Goal: Navigation & Orientation: Understand site structure

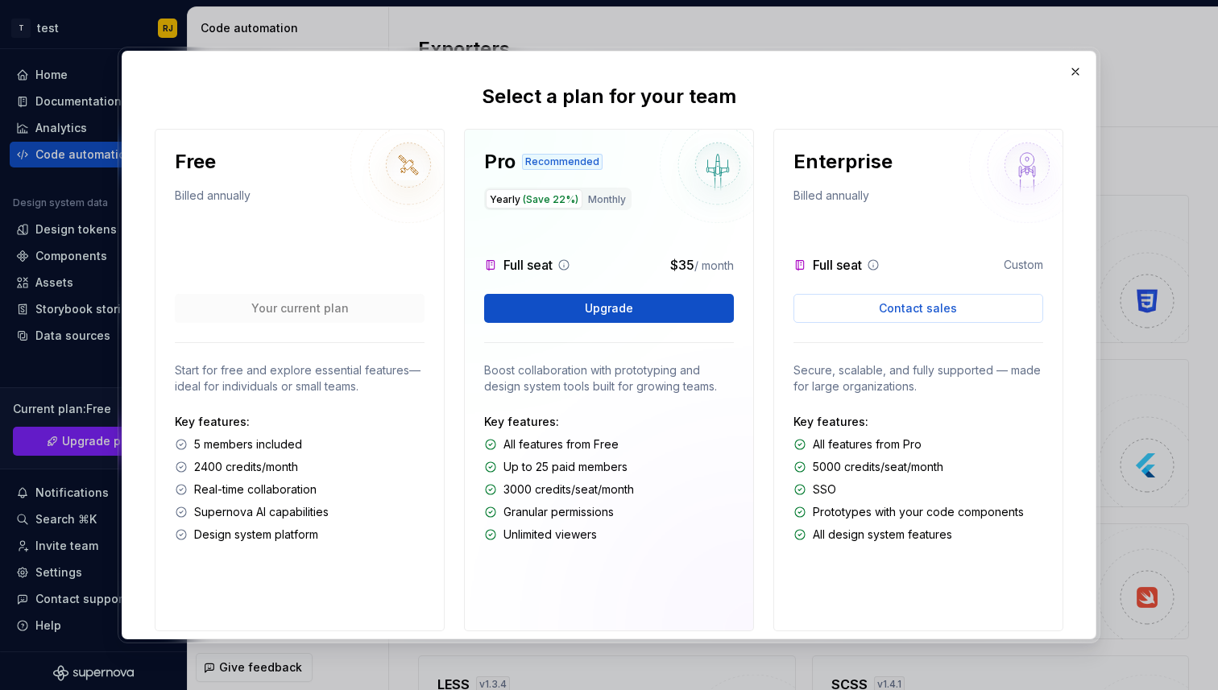
scroll to position [54, 0]
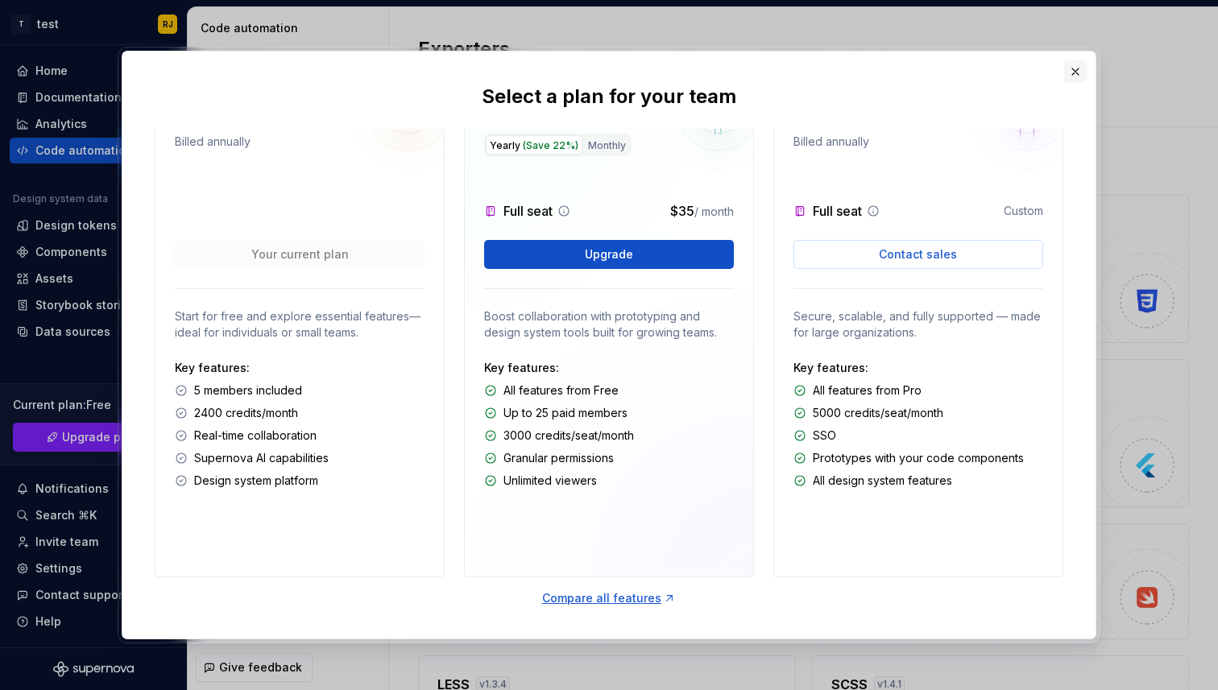
click at [1076, 68] on button "button" at bounding box center [1075, 71] width 23 height 23
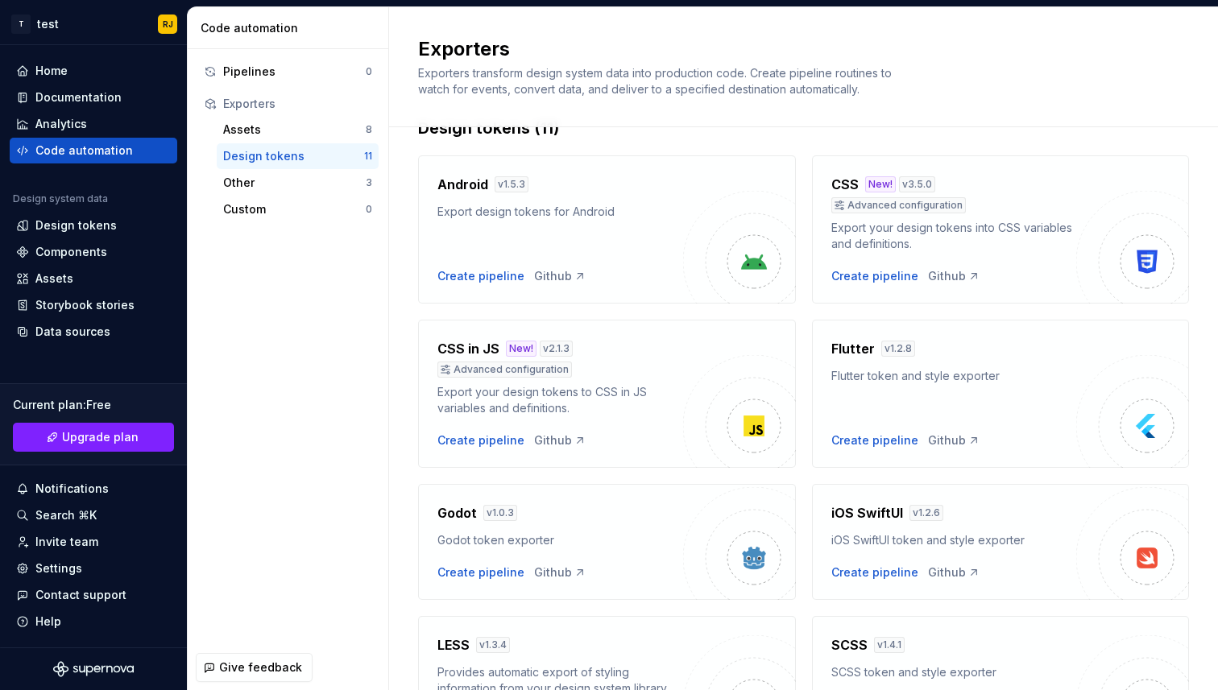
scroll to position [0, 0]
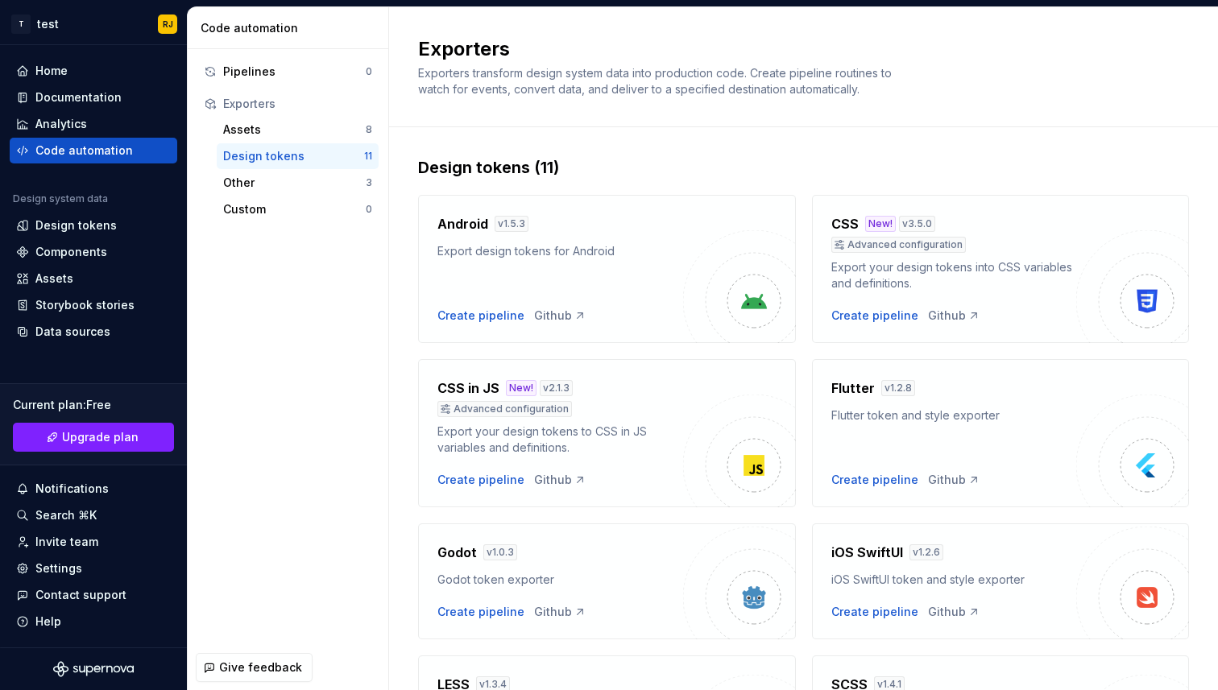
click at [264, 155] on div "Design tokens" at bounding box center [293, 156] width 141 height 16
click at [60, 220] on div "Design tokens" at bounding box center [75, 225] width 81 height 16
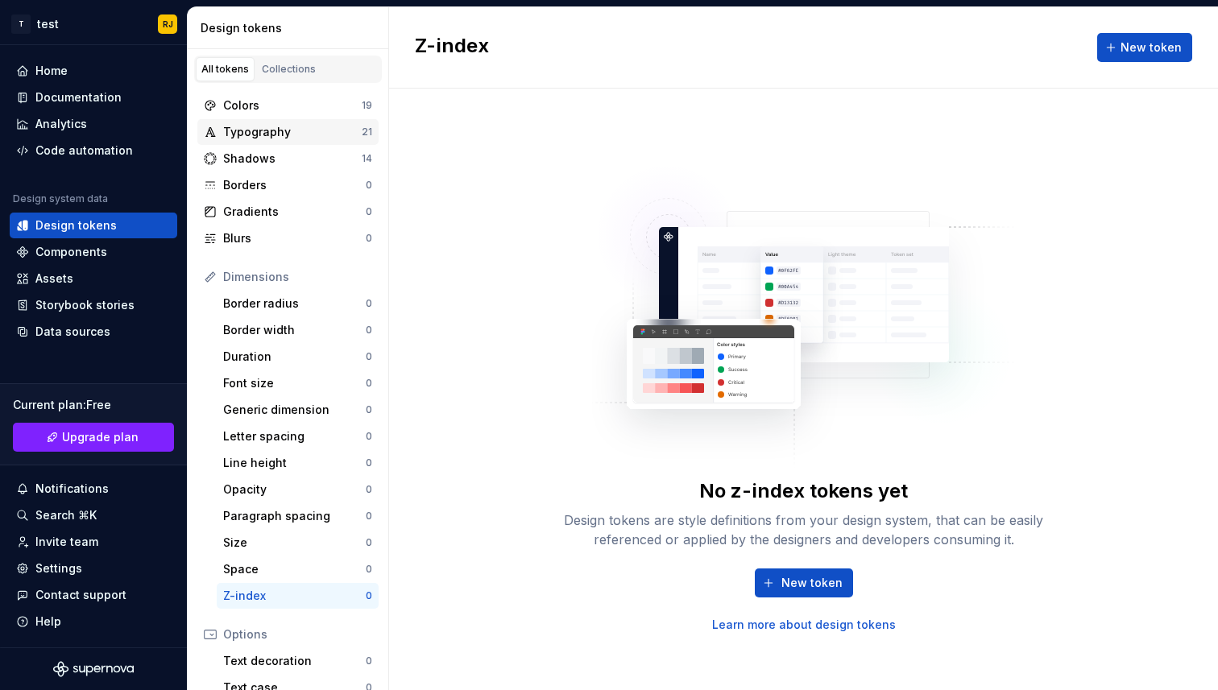
click at [262, 132] on div "Typography" at bounding box center [292, 132] width 139 height 16
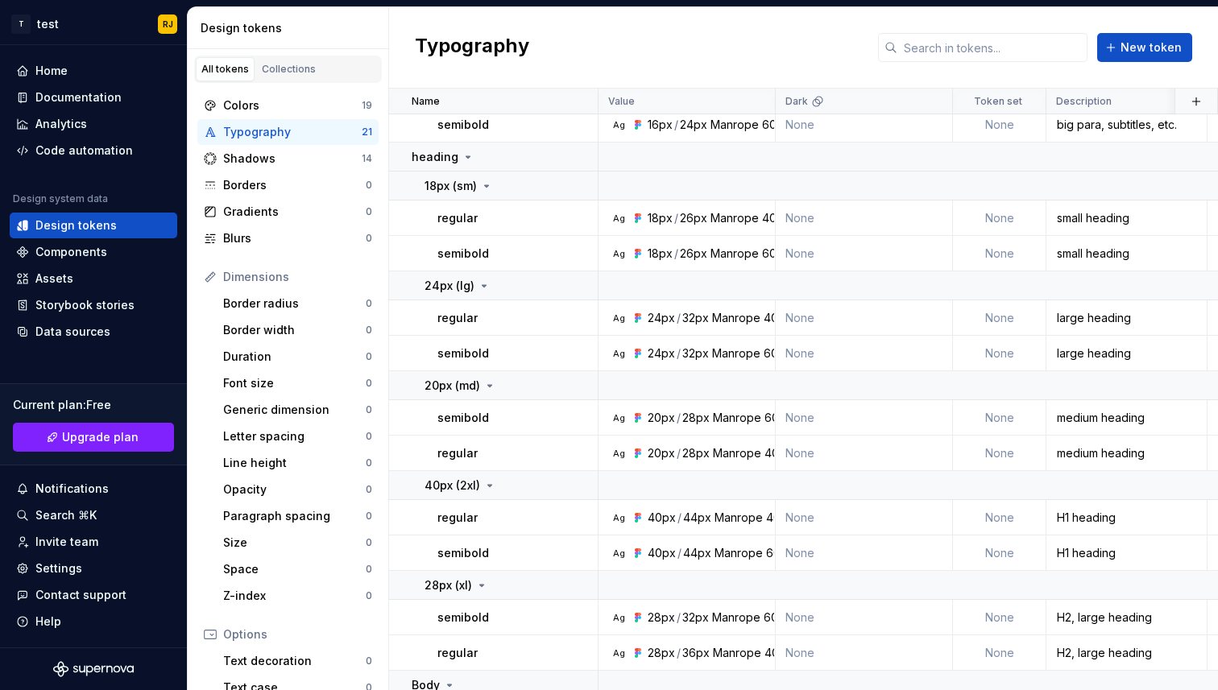
scroll to position [487, 0]
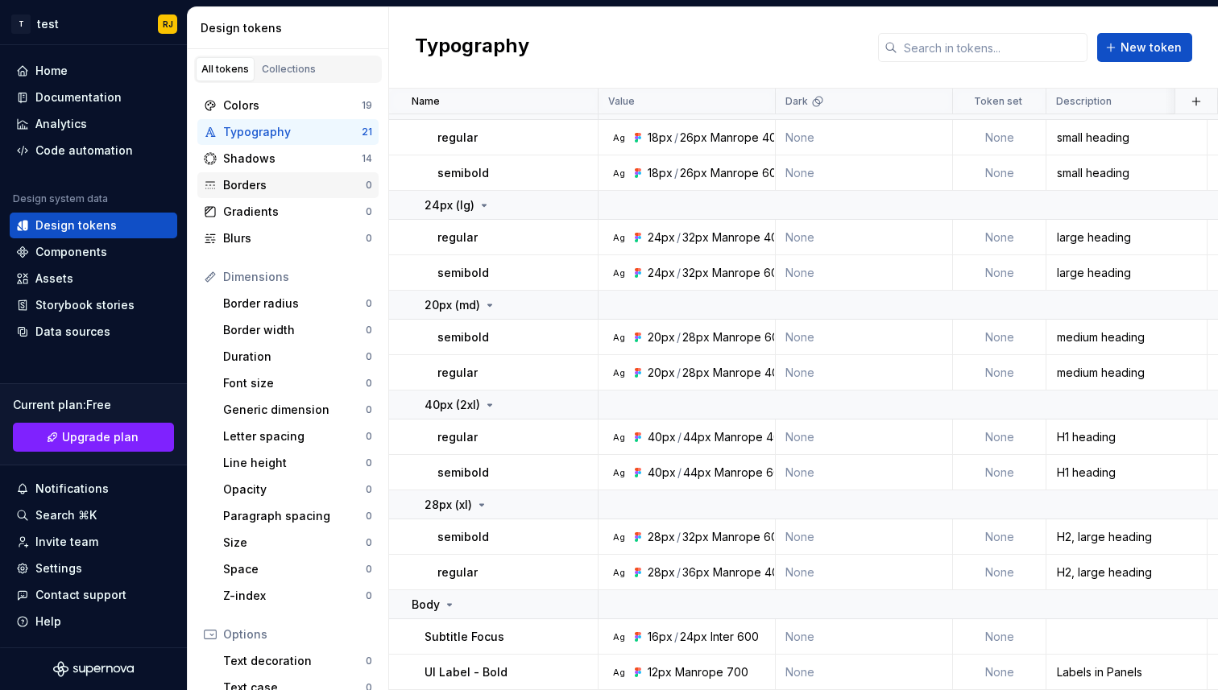
click at [260, 183] on div "Borders" at bounding box center [294, 185] width 143 height 16
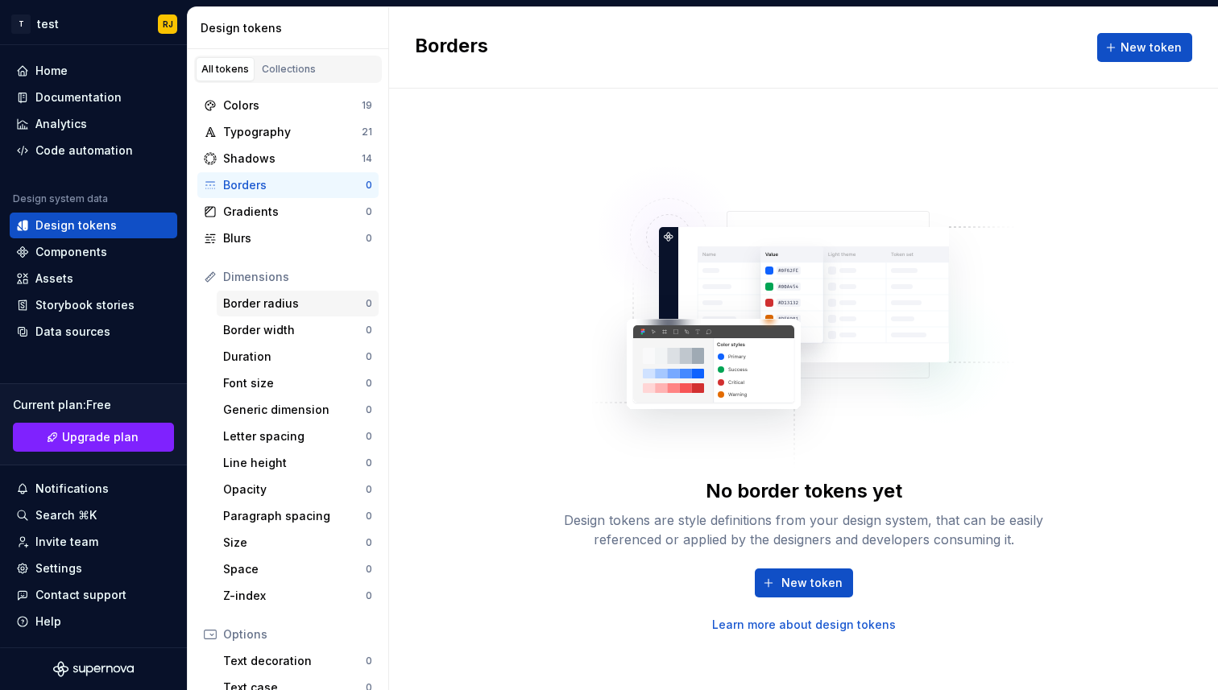
click at [269, 299] on div "Border radius" at bounding box center [294, 304] width 143 height 16
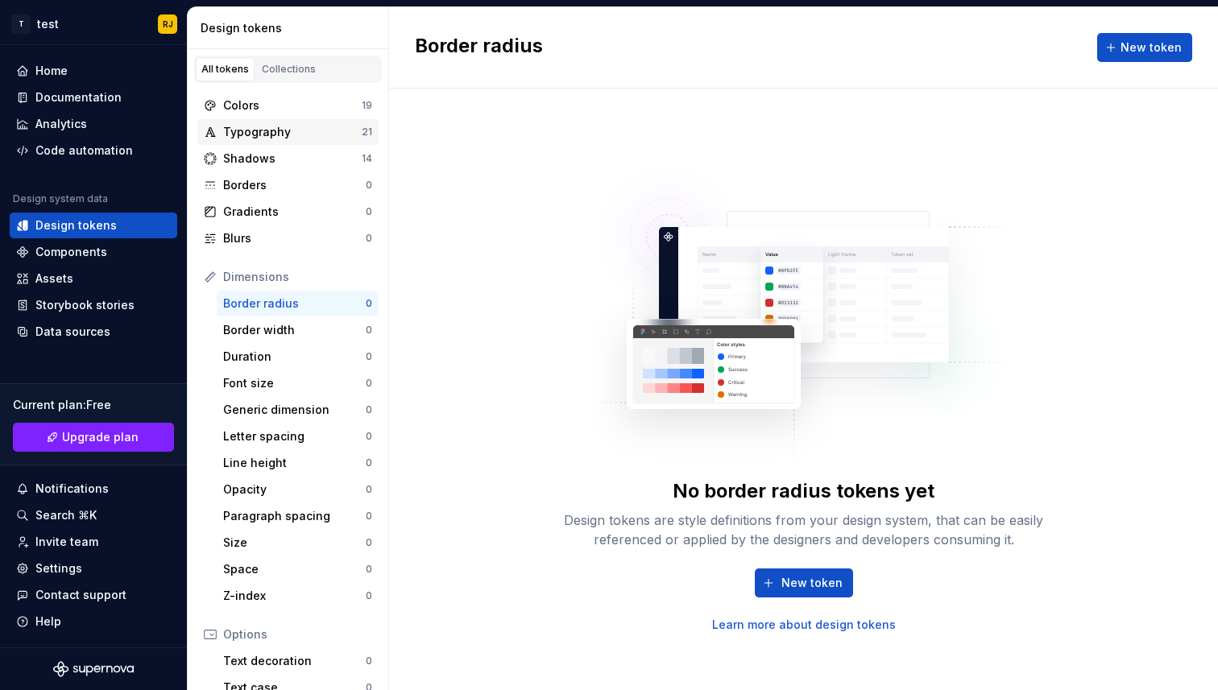
click at [303, 134] on div "Typography" at bounding box center [292, 132] width 139 height 16
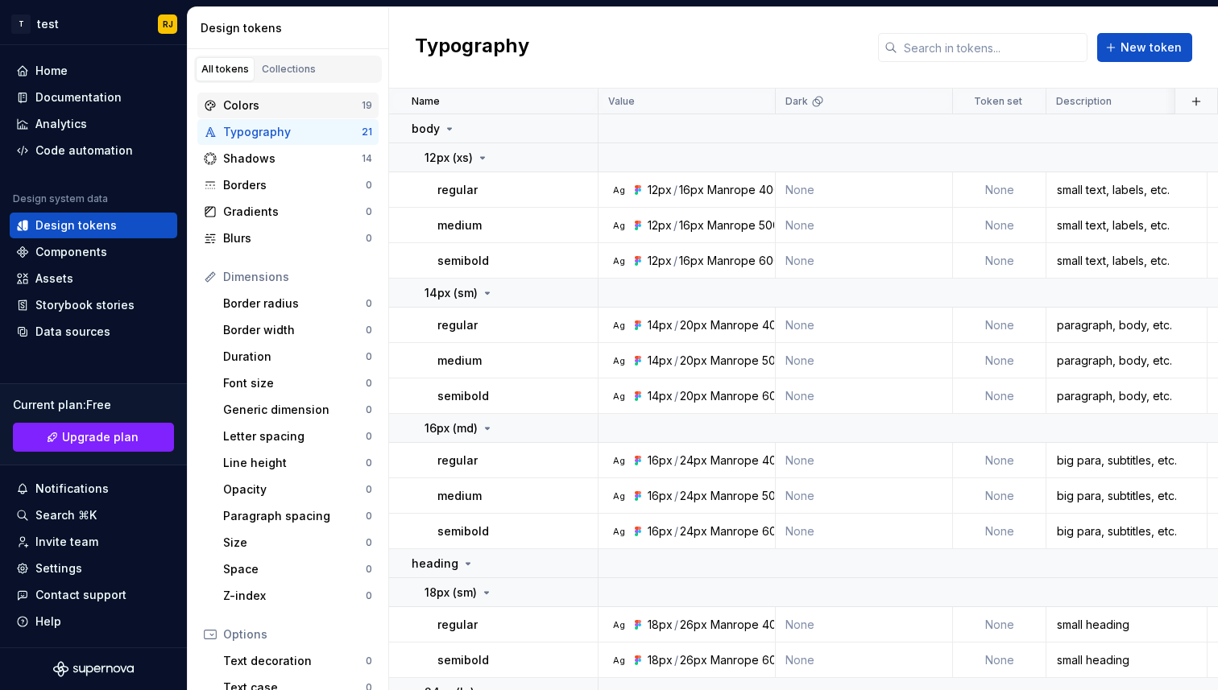
click at [312, 98] on div "Colors" at bounding box center [292, 105] width 139 height 16
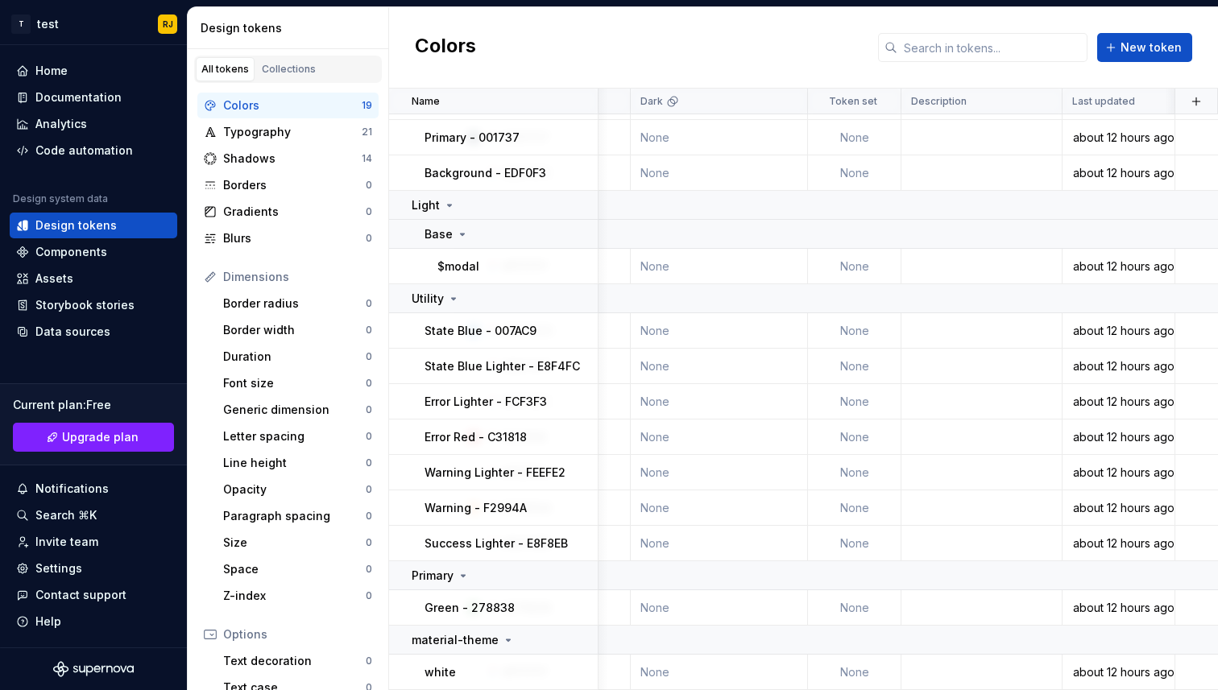
scroll to position [271, 0]
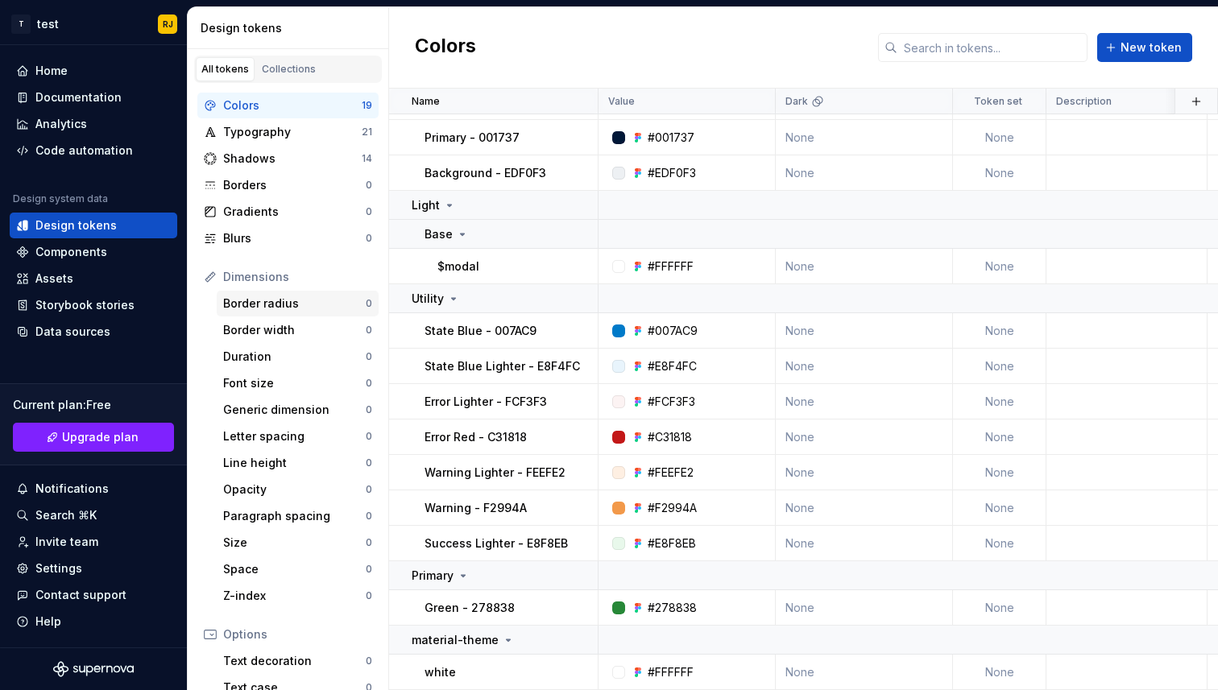
click at [254, 304] on div "Border radius" at bounding box center [294, 304] width 143 height 16
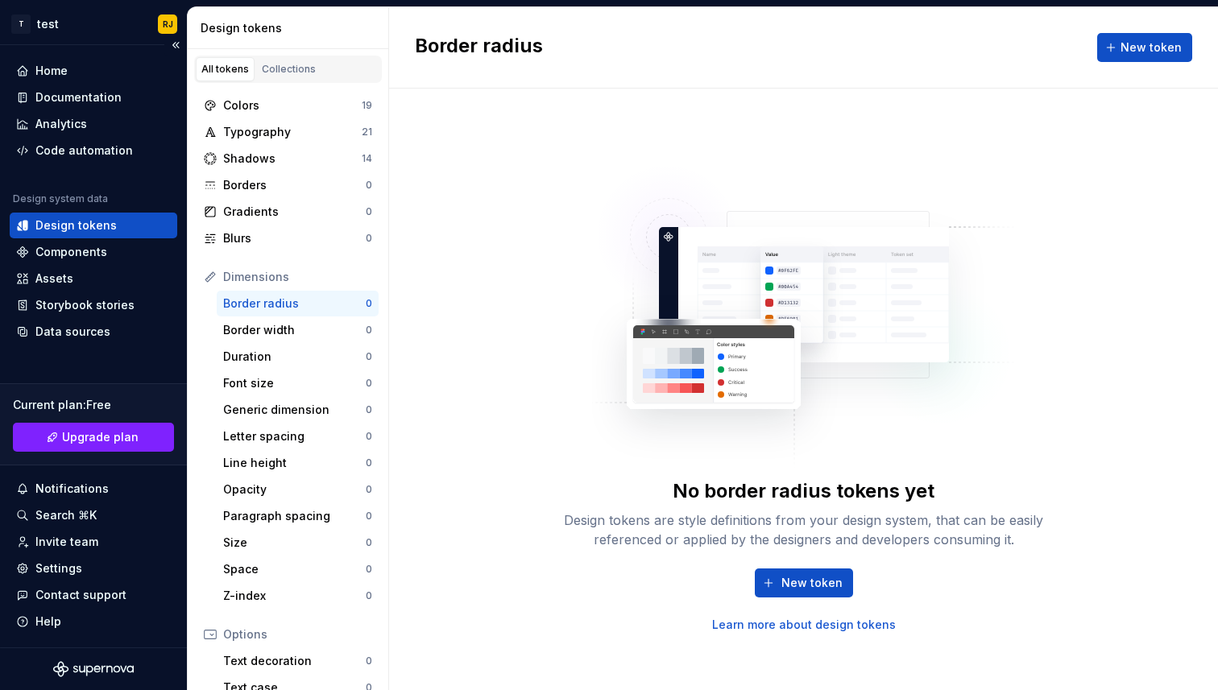
click at [66, 84] on div "Home Documentation Analytics Code automation" at bounding box center [94, 110] width 168 height 105
click at [65, 89] on div "Documentation" at bounding box center [94, 98] width 168 height 26
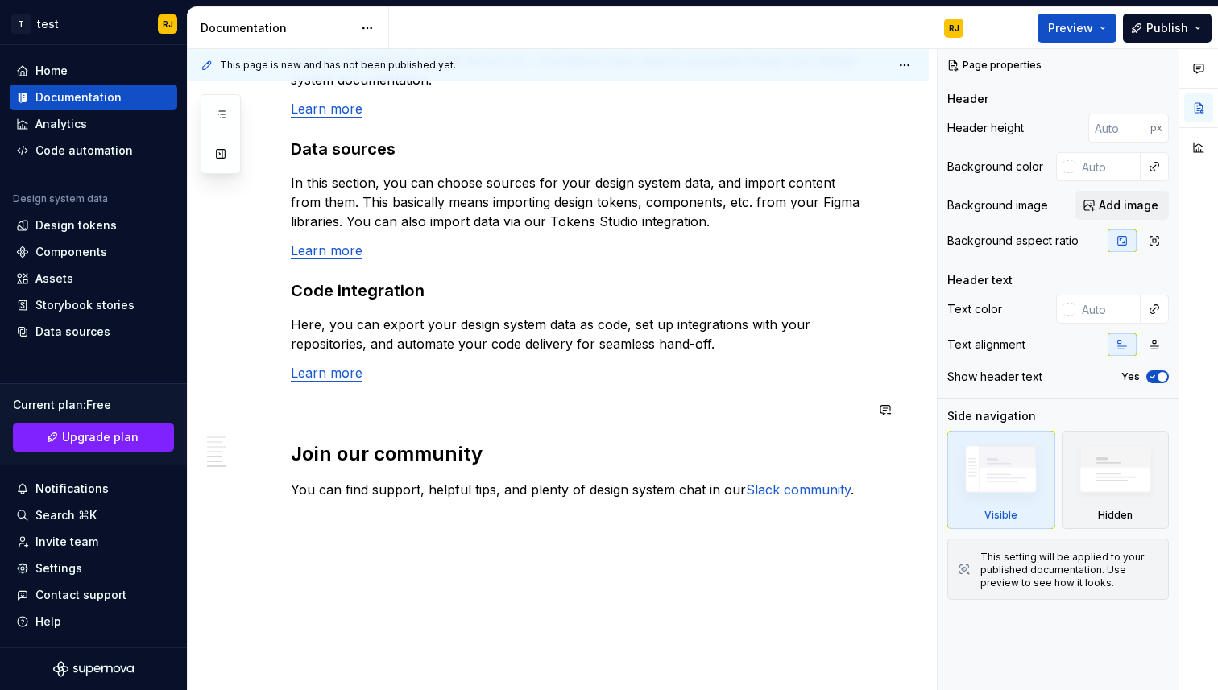
scroll to position [1351, 0]
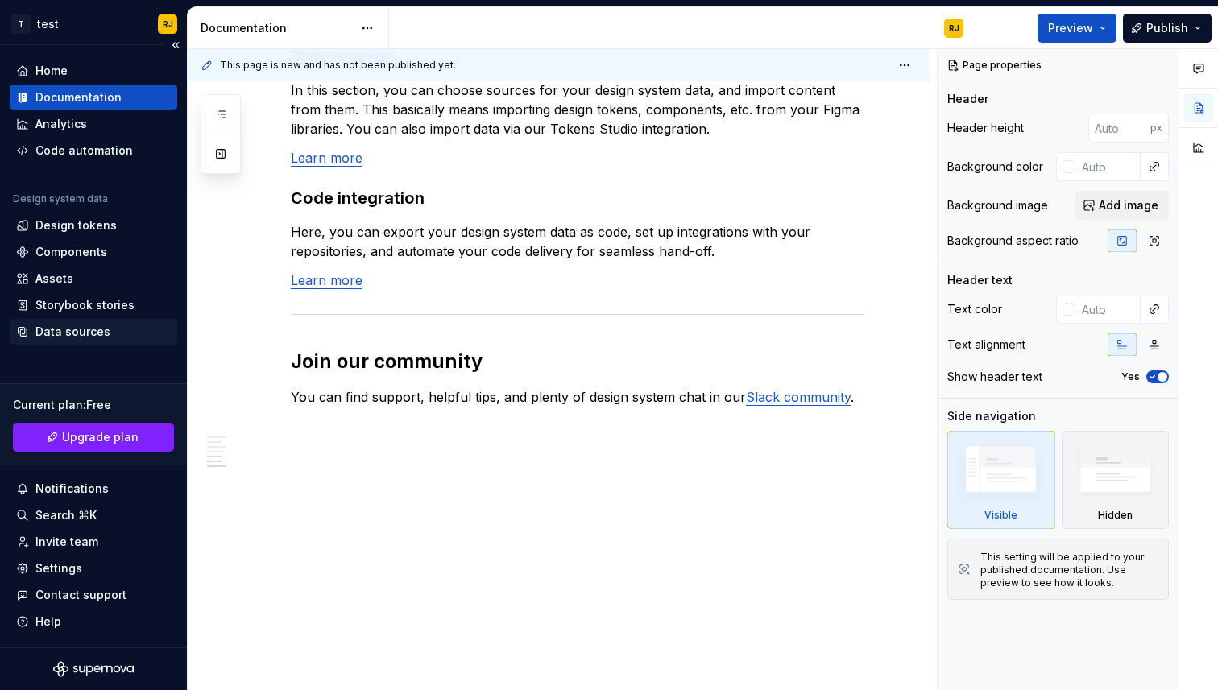
click at [75, 327] on div "Data sources" at bounding box center [72, 332] width 75 height 16
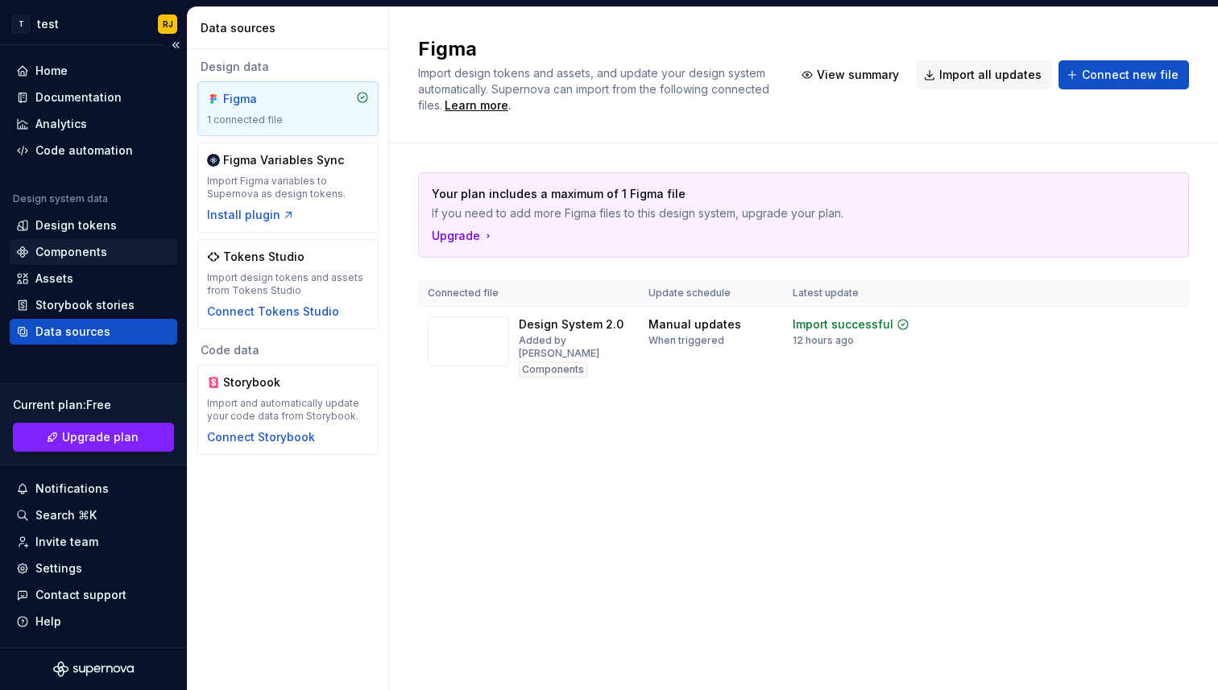
click at [73, 254] on div "Components" at bounding box center [71, 252] width 72 height 16
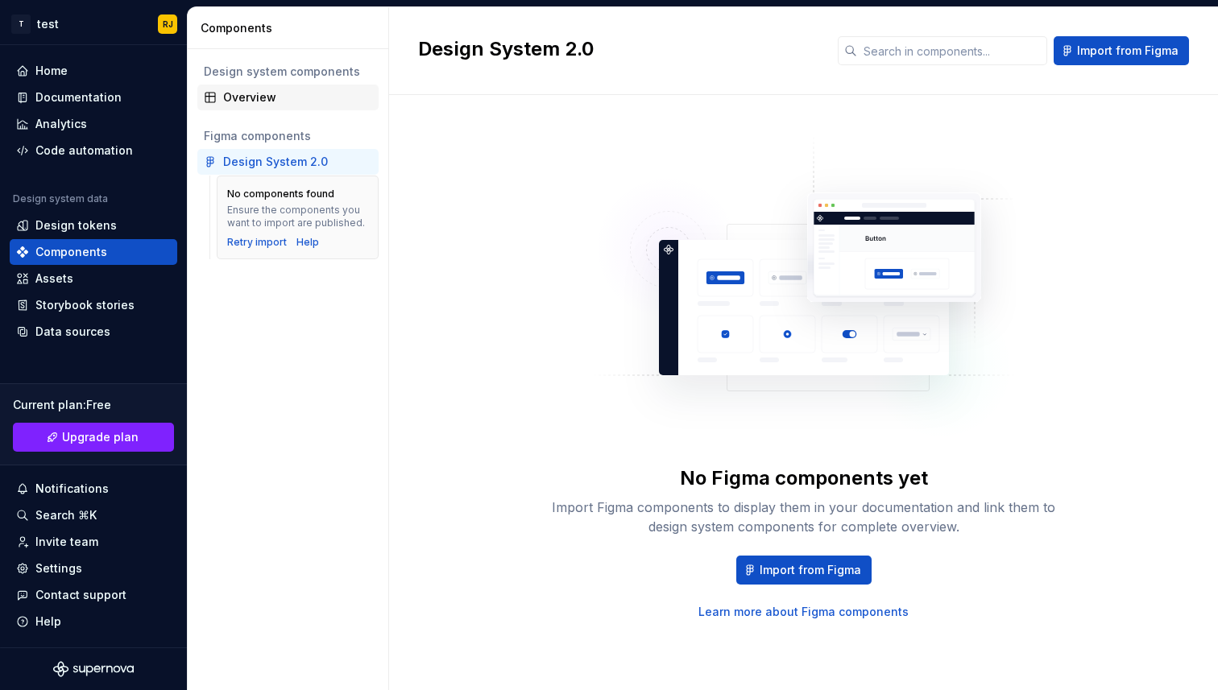
click at [258, 103] on div "Overview" at bounding box center [297, 97] width 149 height 16
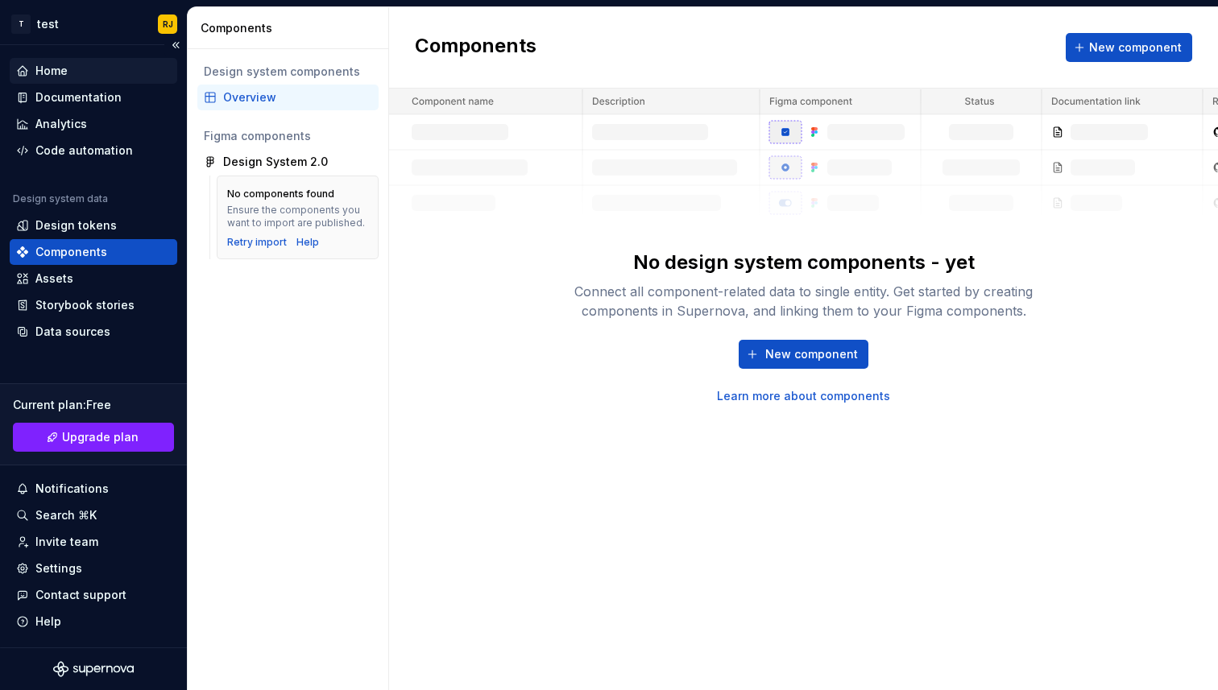
click at [56, 68] on div "Home" at bounding box center [51, 71] width 32 height 16
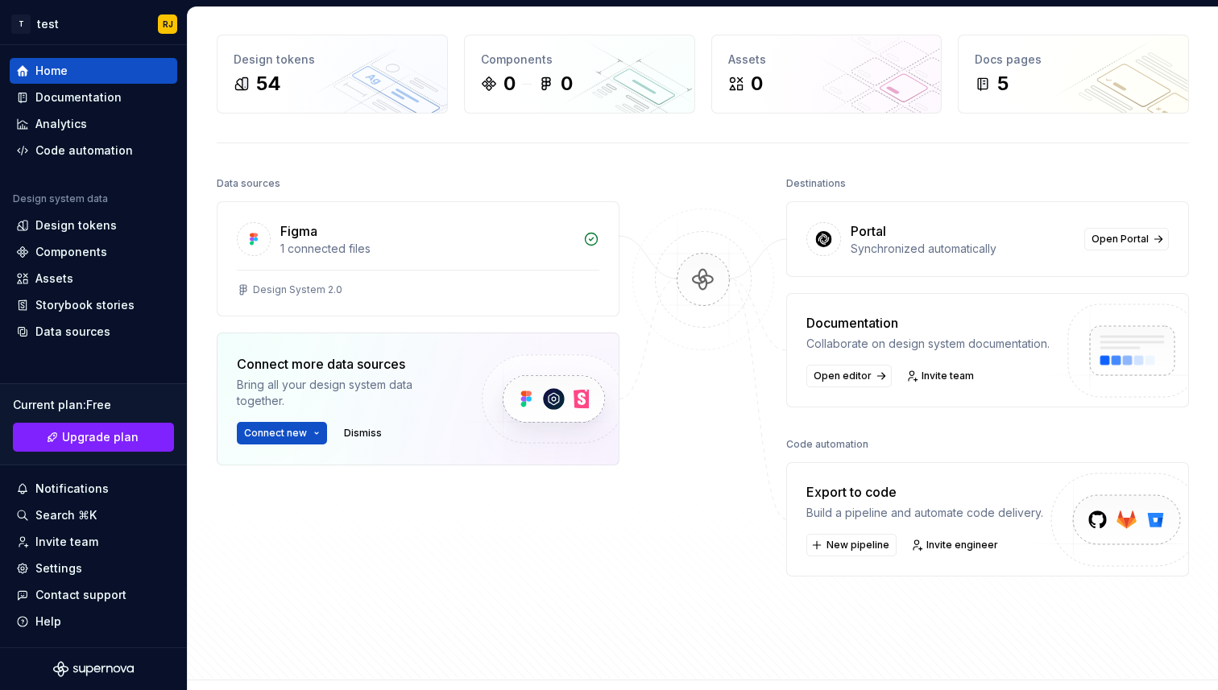
scroll to position [63, 0]
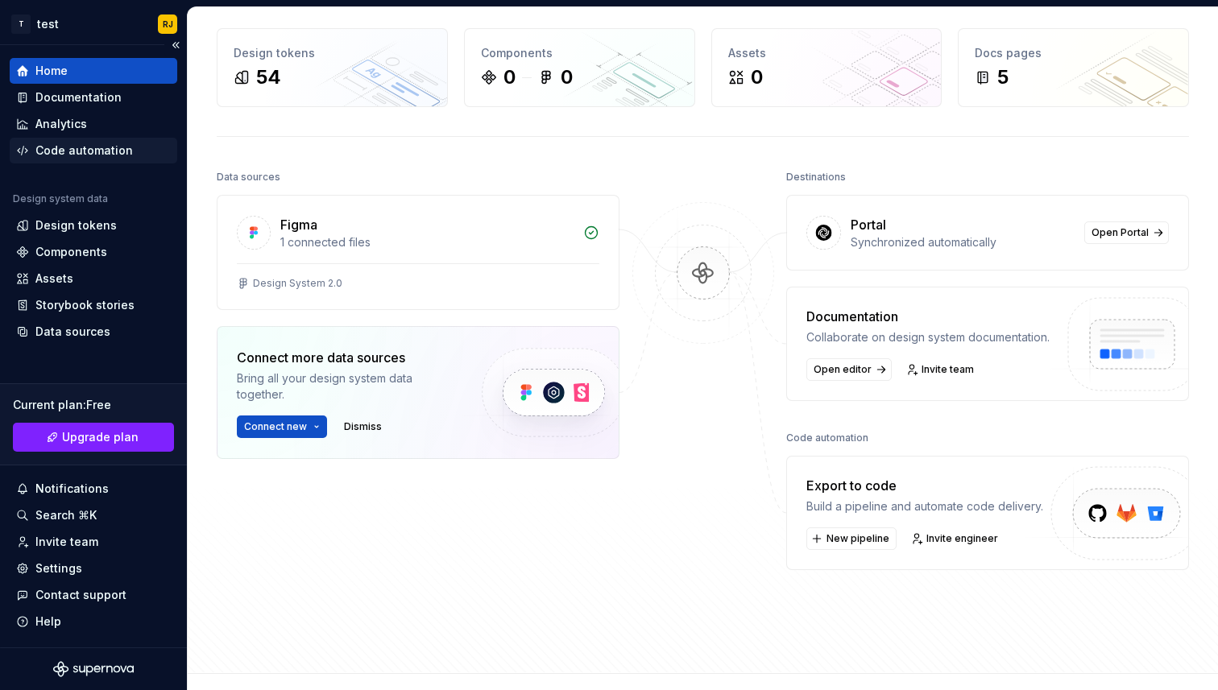
click at [64, 152] on div "Code automation" at bounding box center [83, 151] width 97 height 16
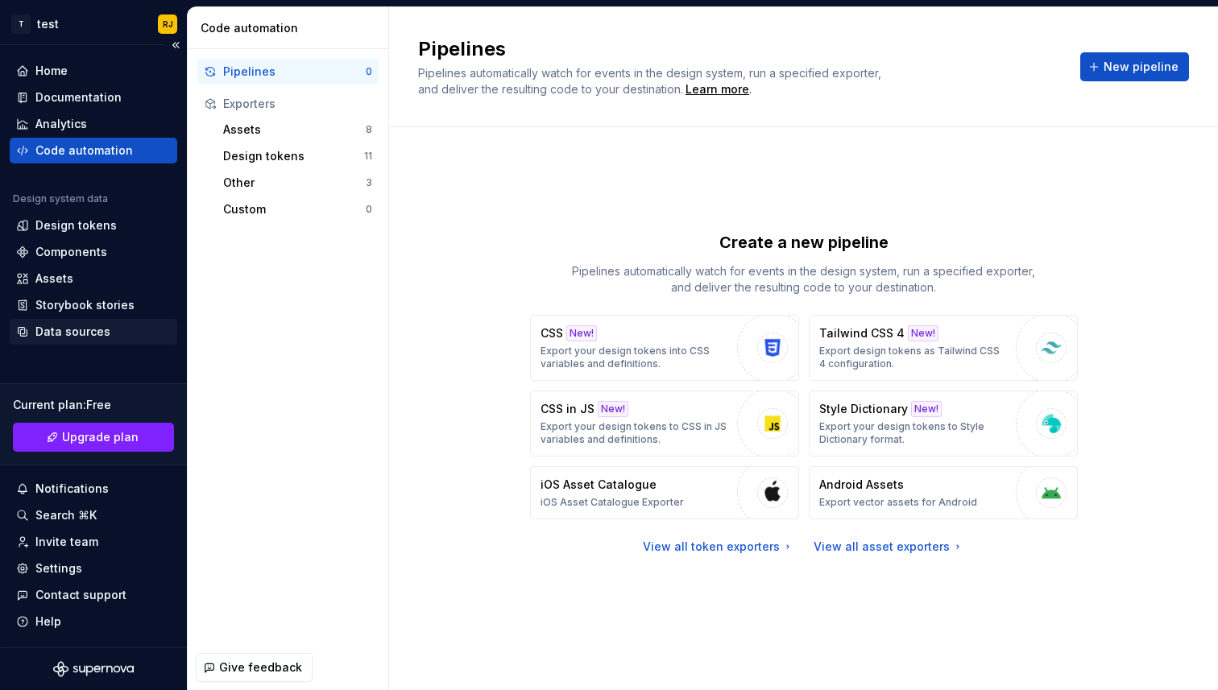
click at [94, 331] on div "Data sources" at bounding box center [72, 332] width 75 height 16
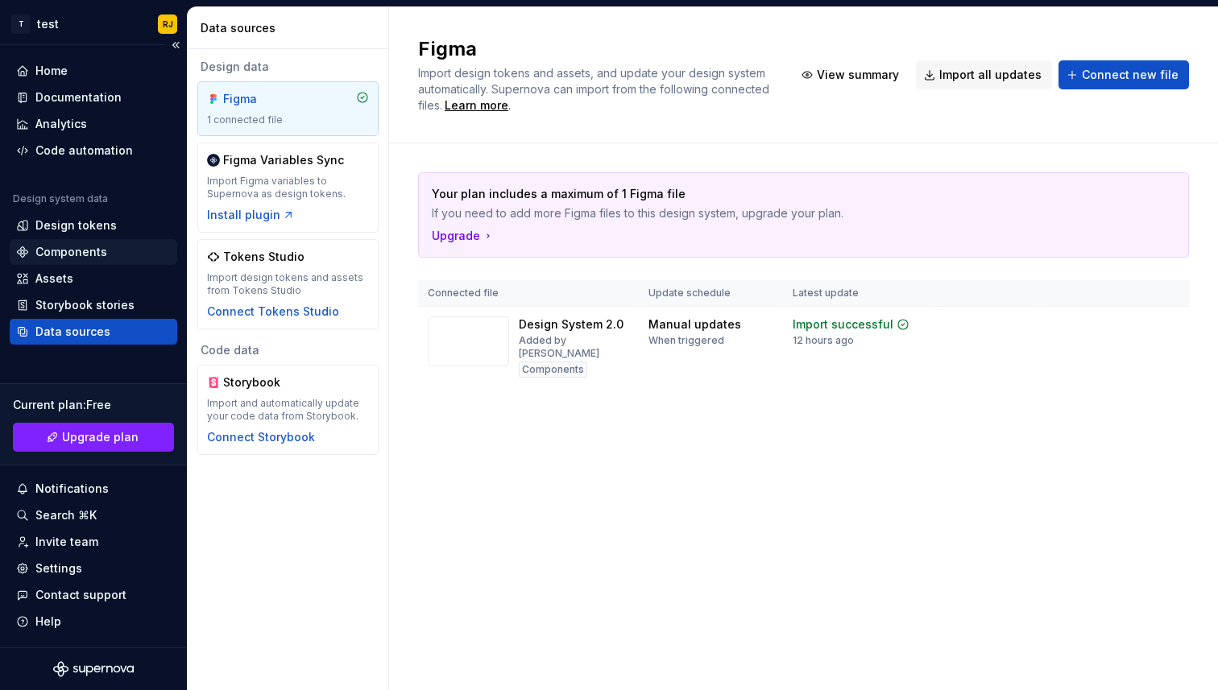
click at [77, 247] on div "Components" at bounding box center [71, 252] width 72 height 16
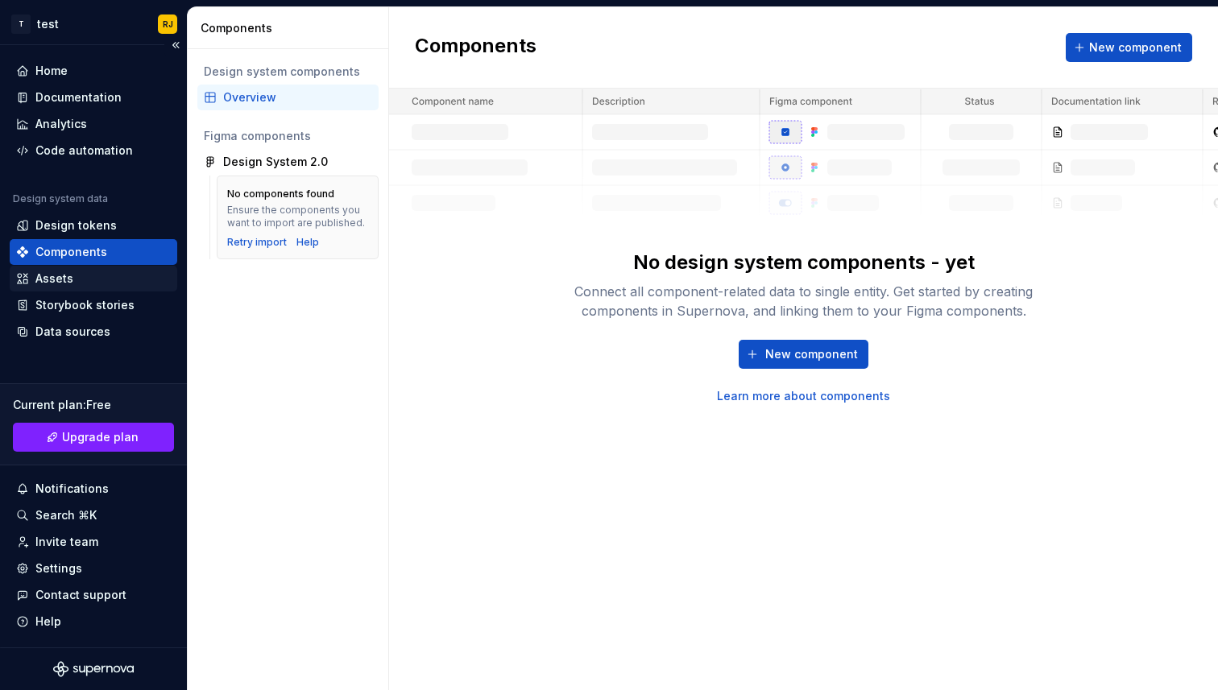
click at [73, 285] on div "Assets" at bounding box center [93, 279] width 155 height 16
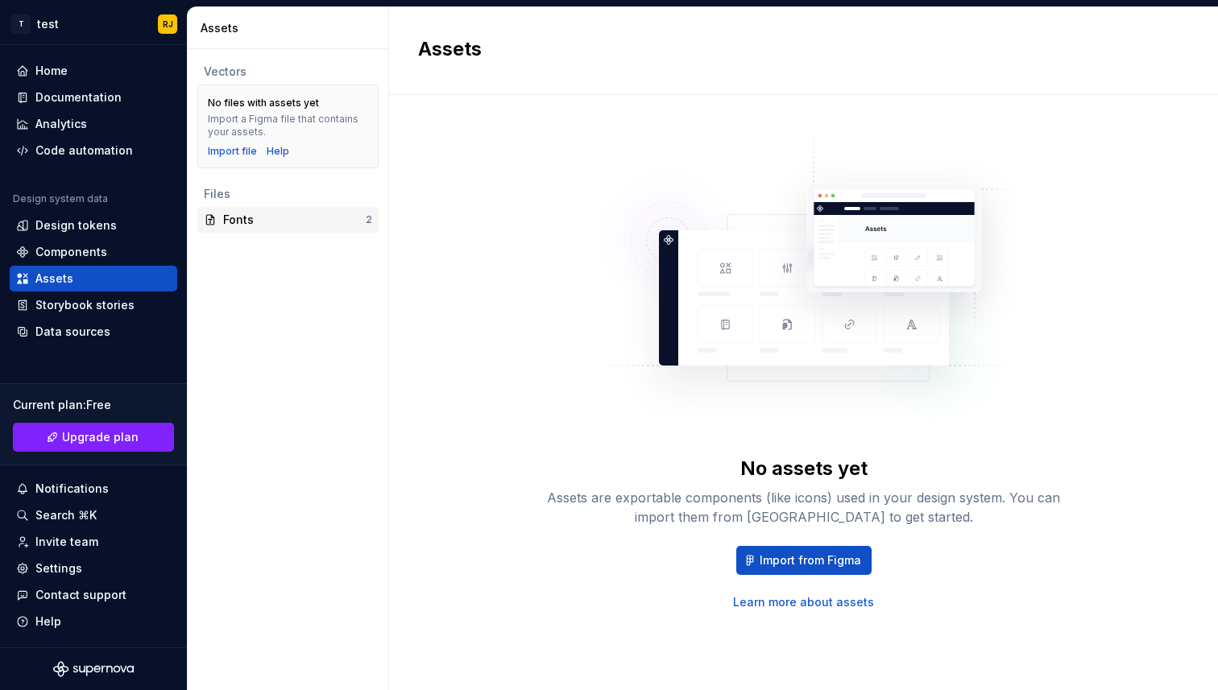
click at [234, 214] on div "Fonts" at bounding box center [294, 220] width 143 height 16
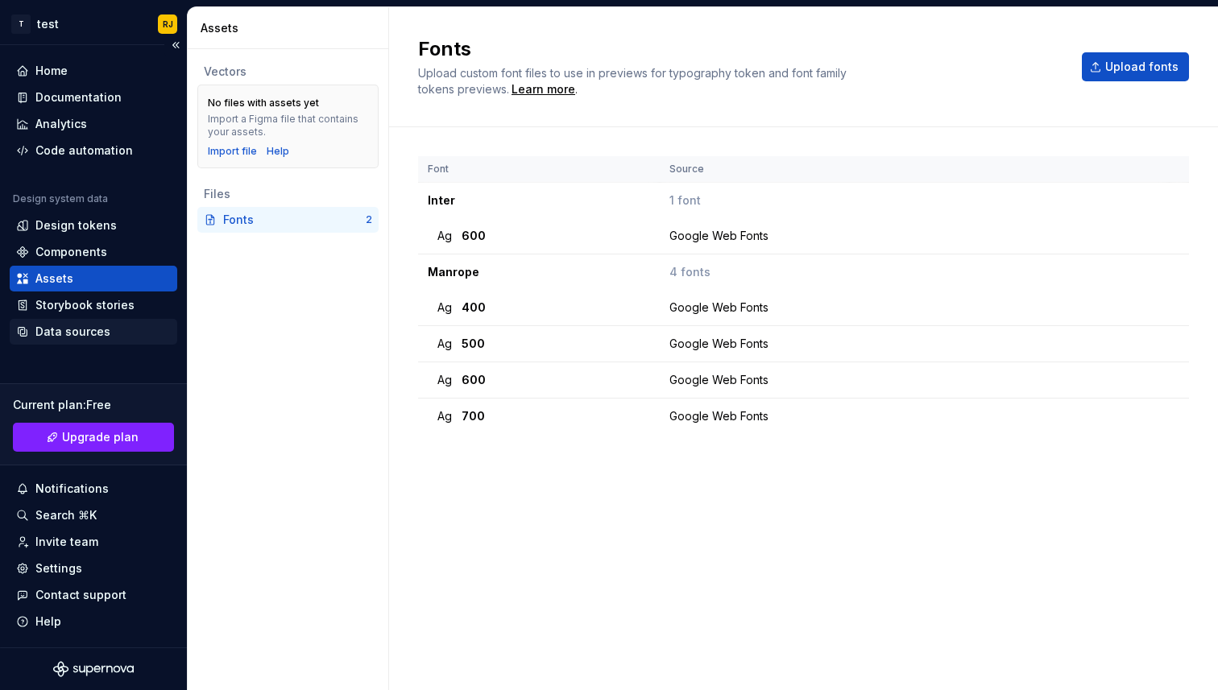
click at [68, 329] on div "Data sources" at bounding box center [72, 332] width 75 height 16
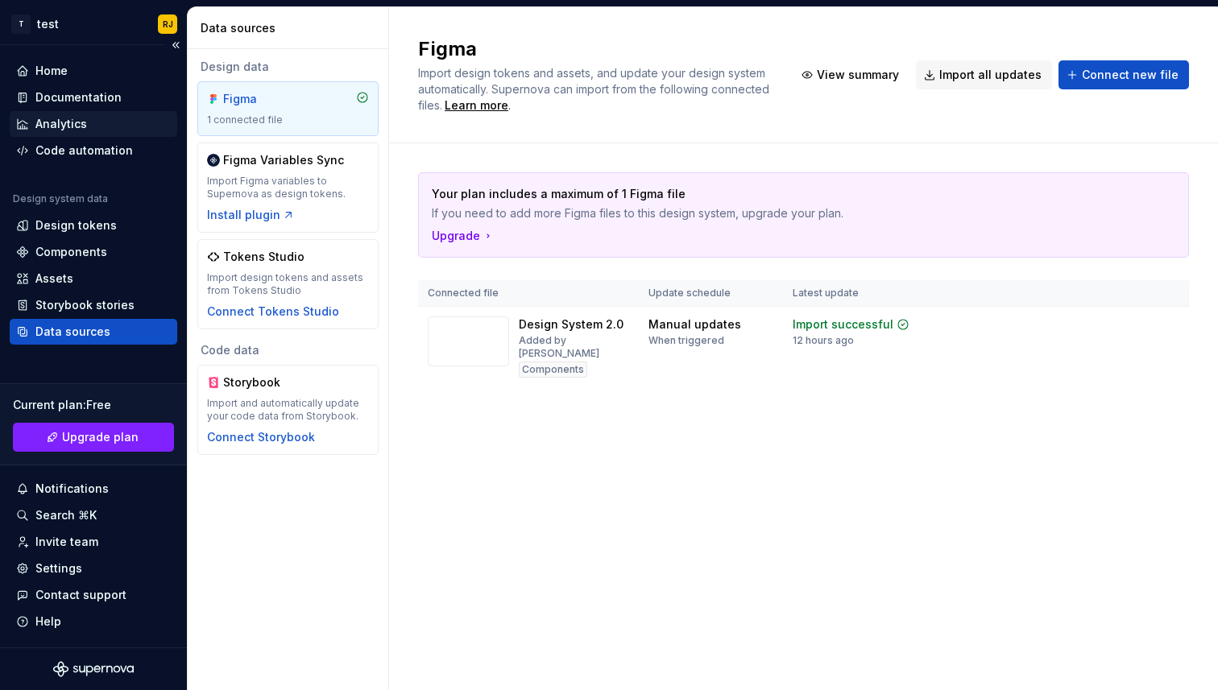
click at [78, 121] on div "Analytics" at bounding box center [61, 124] width 52 height 16
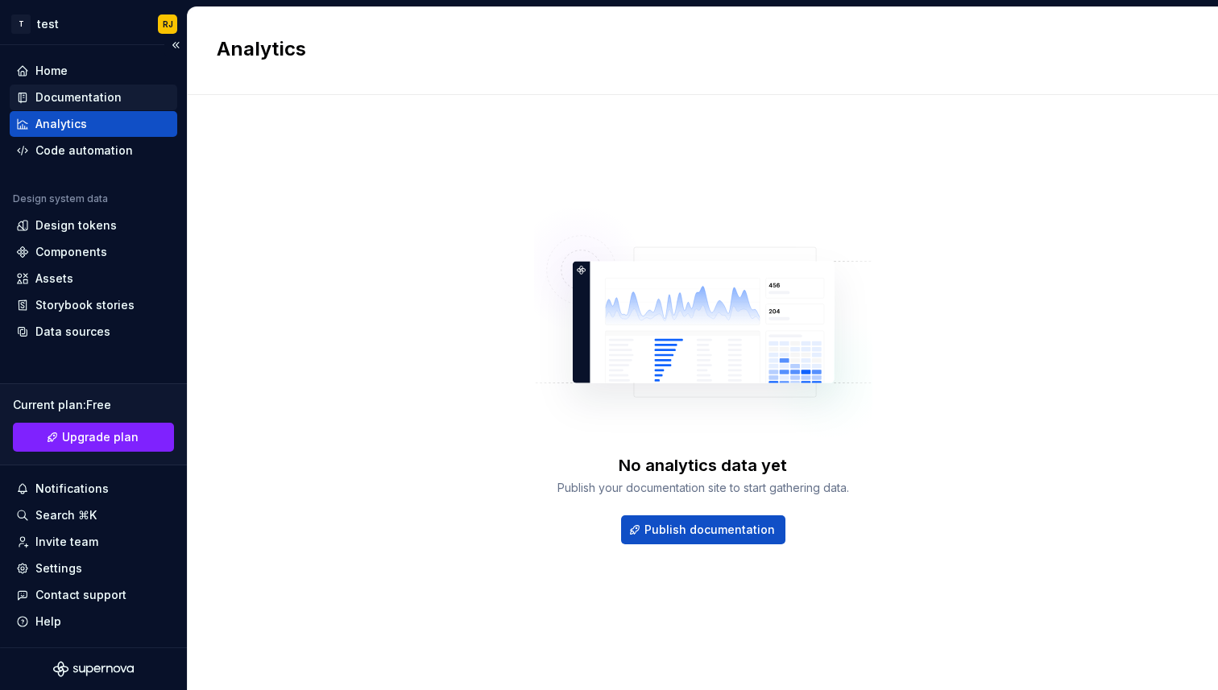
click at [84, 94] on div "Documentation" at bounding box center [78, 97] width 86 height 16
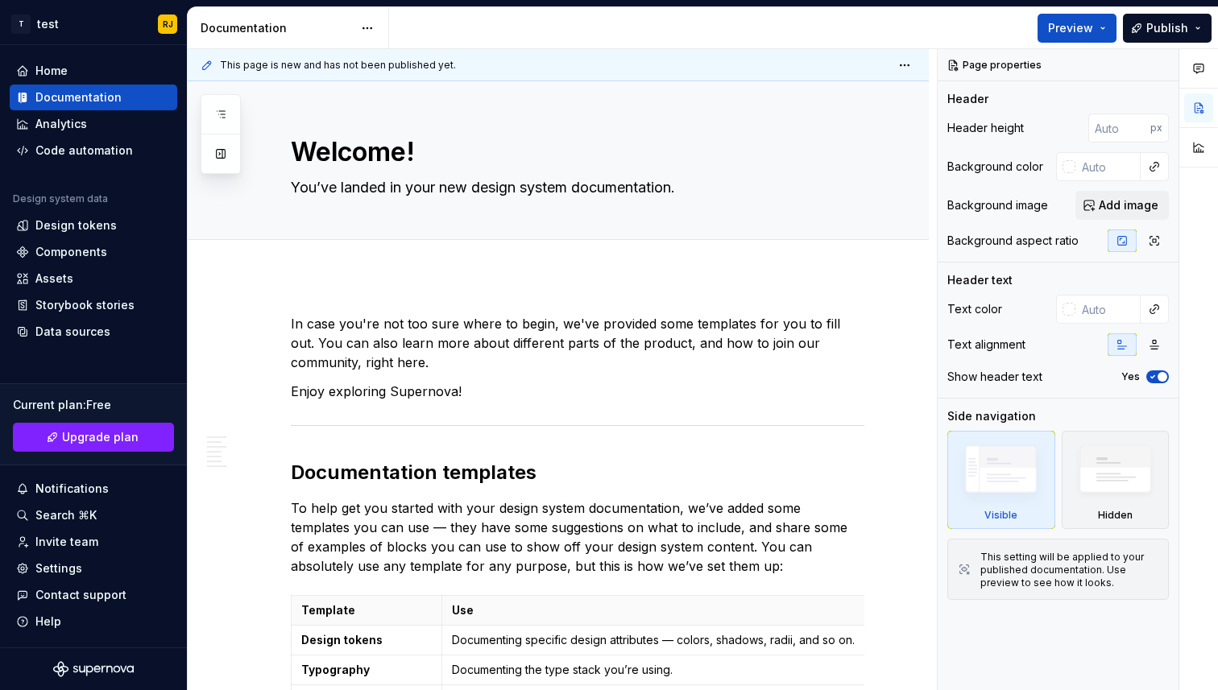
type textarea "*"
